Goal: Navigation & Orientation: Find specific page/section

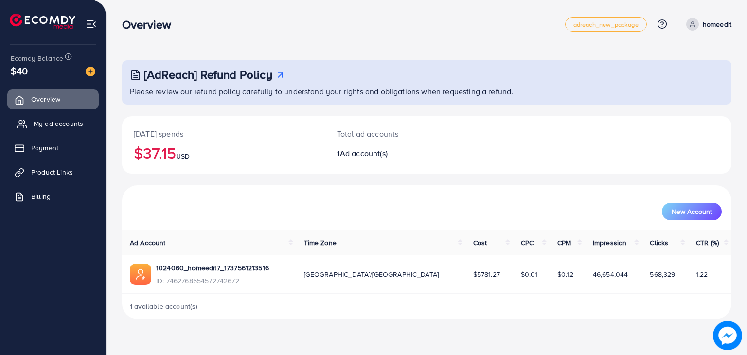
click at [70, 115] on link "My ad accounts" at bounding box center [52, 123] width 91 height 19
click at [41, 123] on span "My ad accounts" at bounding box center [59, 124] width 50 height 10
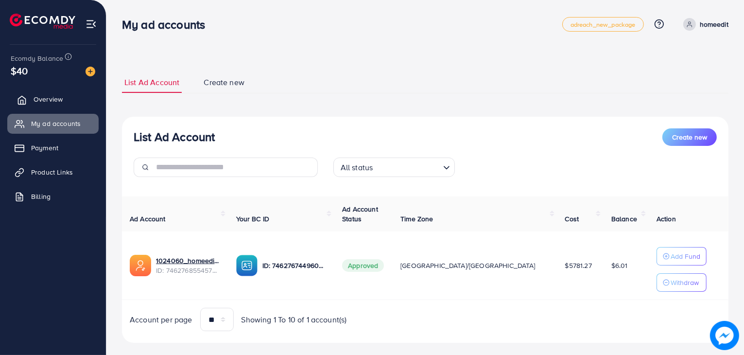
click at [49, 91] on link "Overview" at bounding box center [52, 98] width 91 height 19
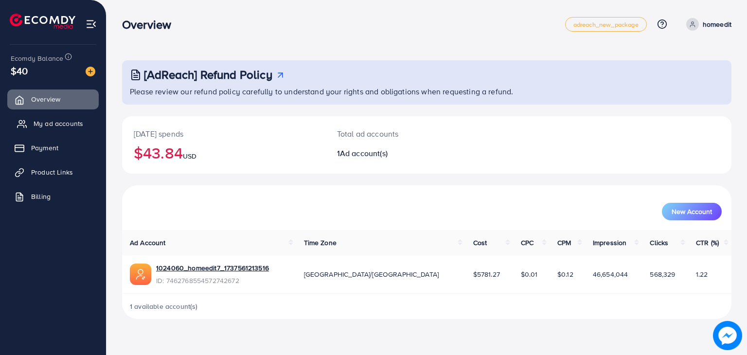
click at [45, 121] on span "My ad accounts" at bounding box center [59, 124] width 50 height 10
